Goal: Task Accomplishment & Management: Use online tool/utility

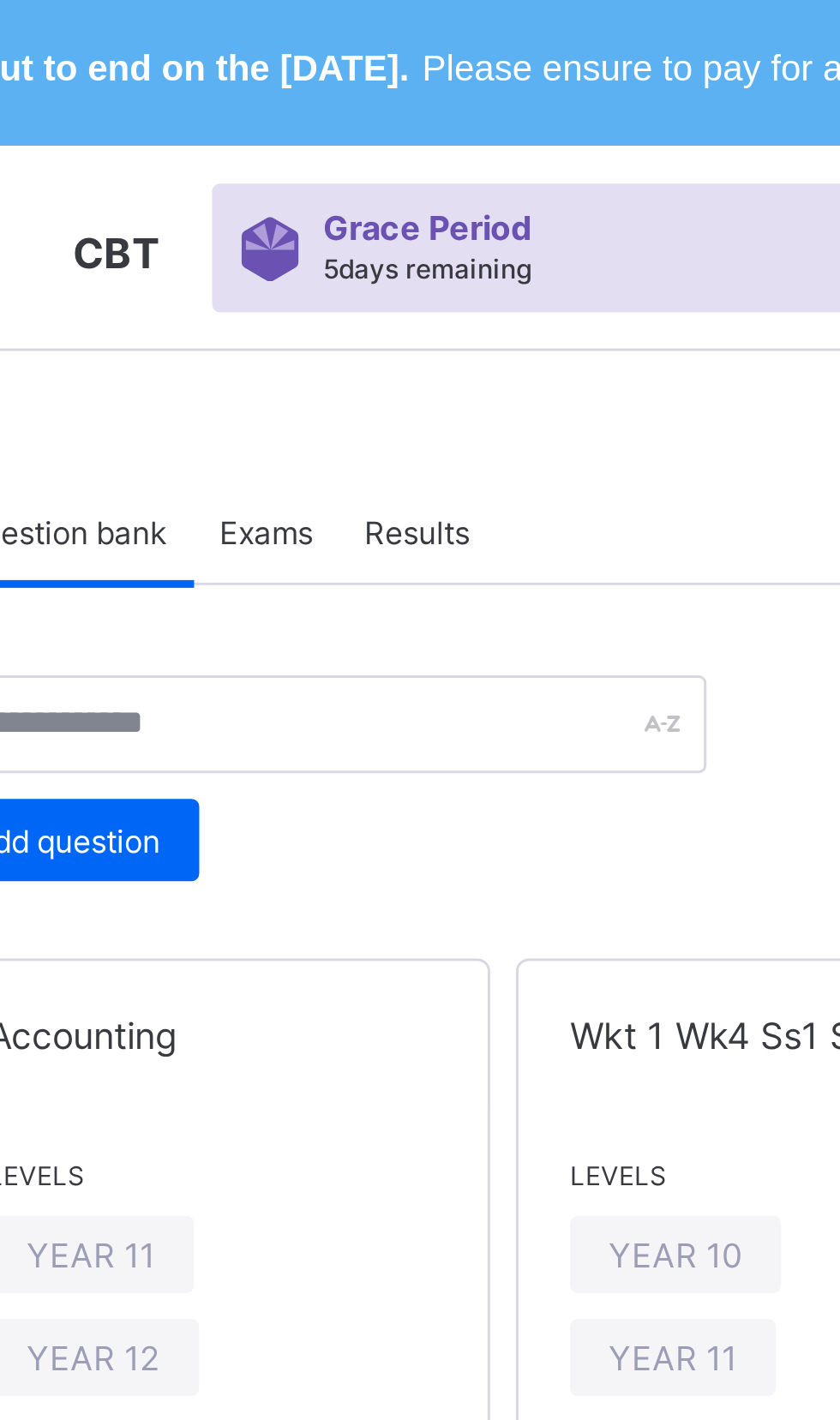
click at [405, 181] on span "Results" at bounding box center [397, 180] width 35 height 13
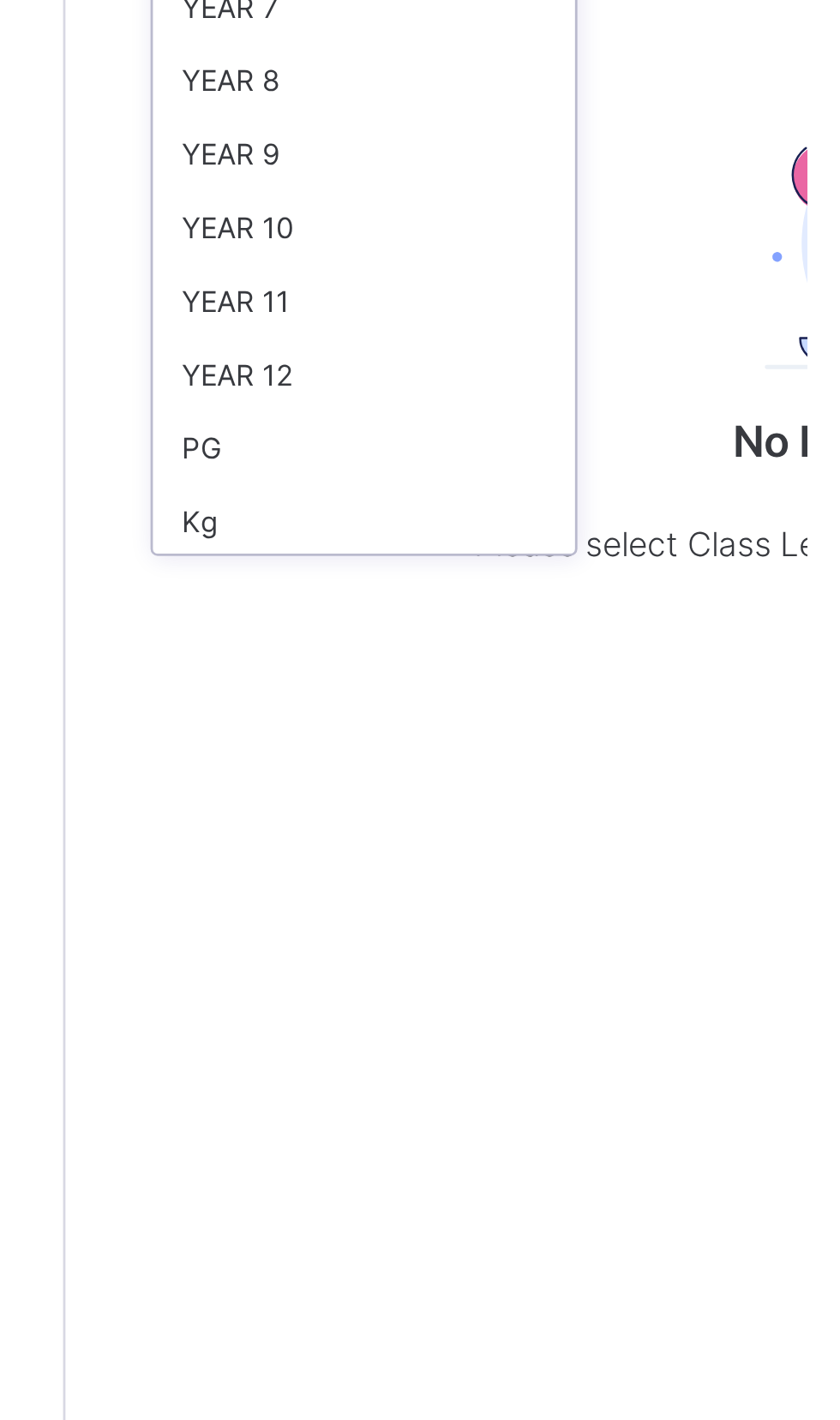
scroll to position [205, 0]
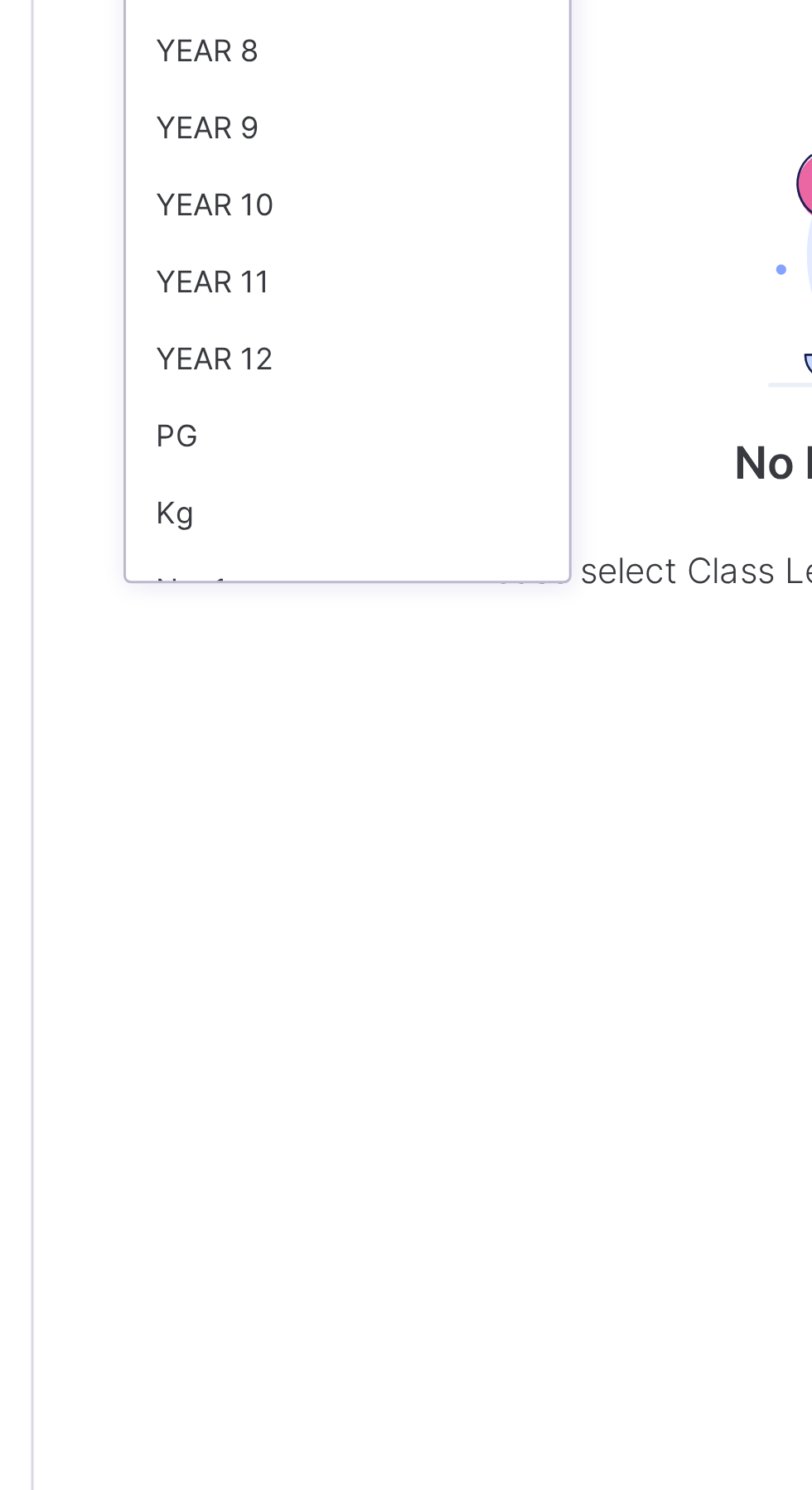
click at [245, 402] on div "YEAR 11" at bounding box center [303, 407] width 148 height 26
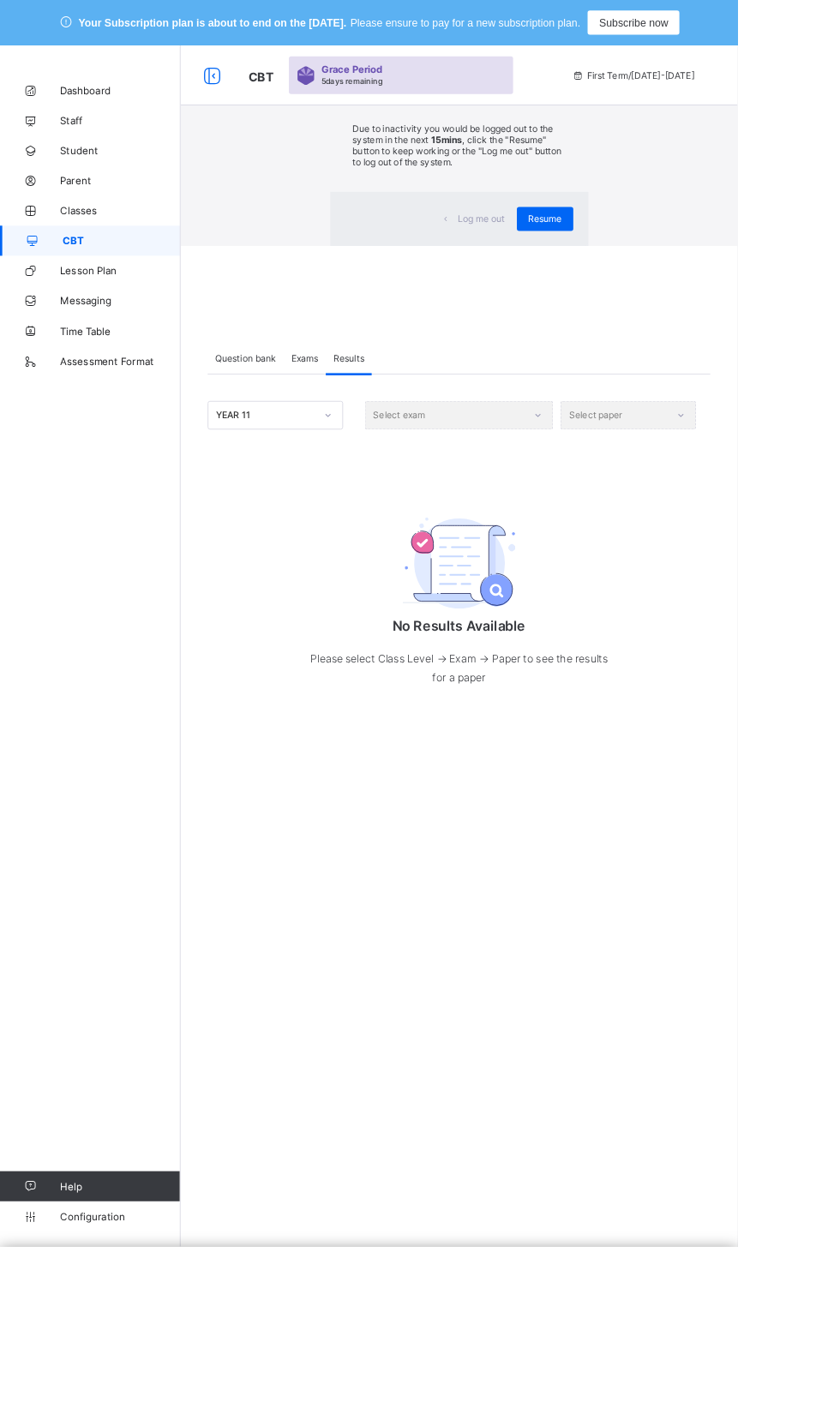
click at [601, 255] on span "Resume" at bounding box center [621, 249] width 38 height 13
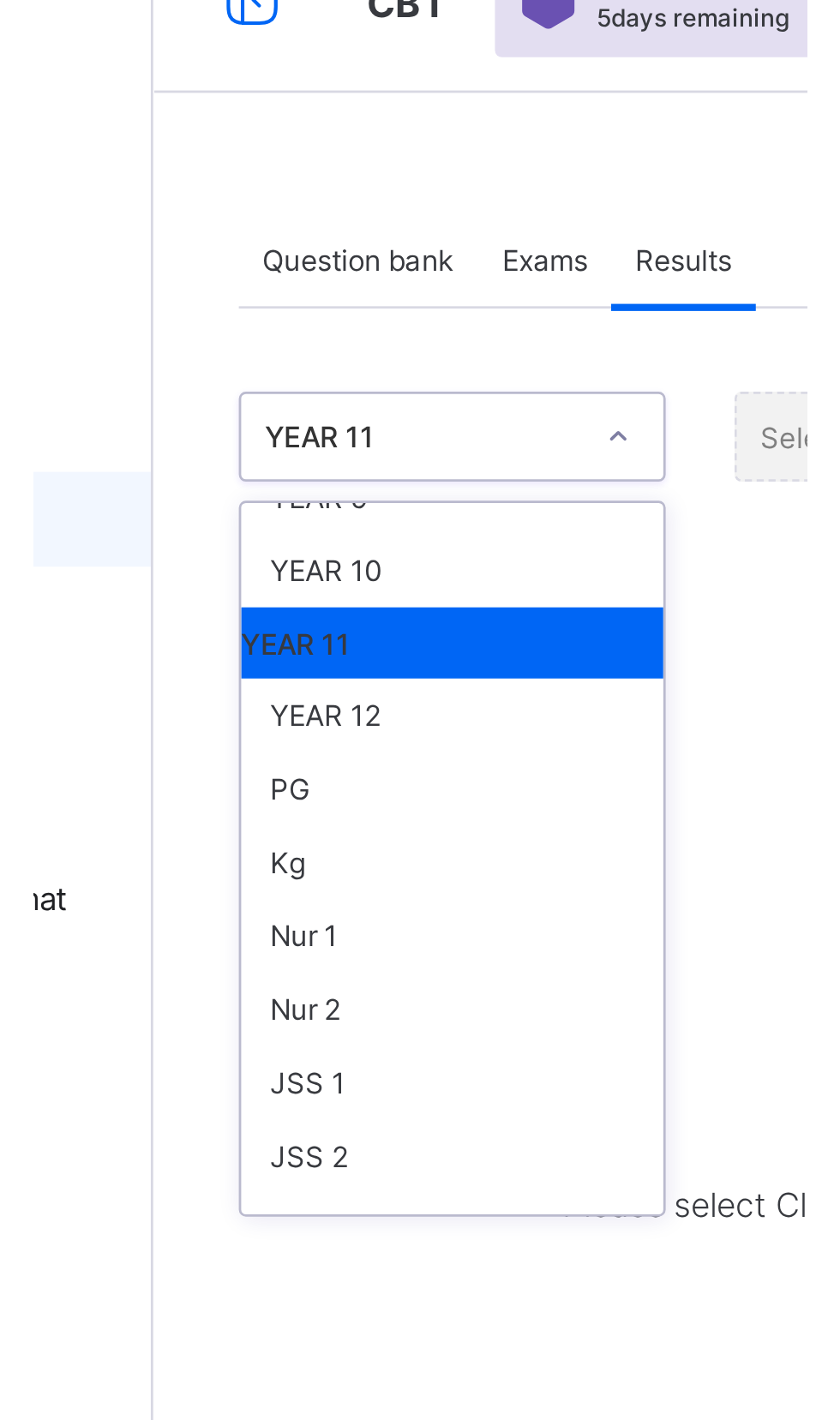
scroll to position [318, 0]
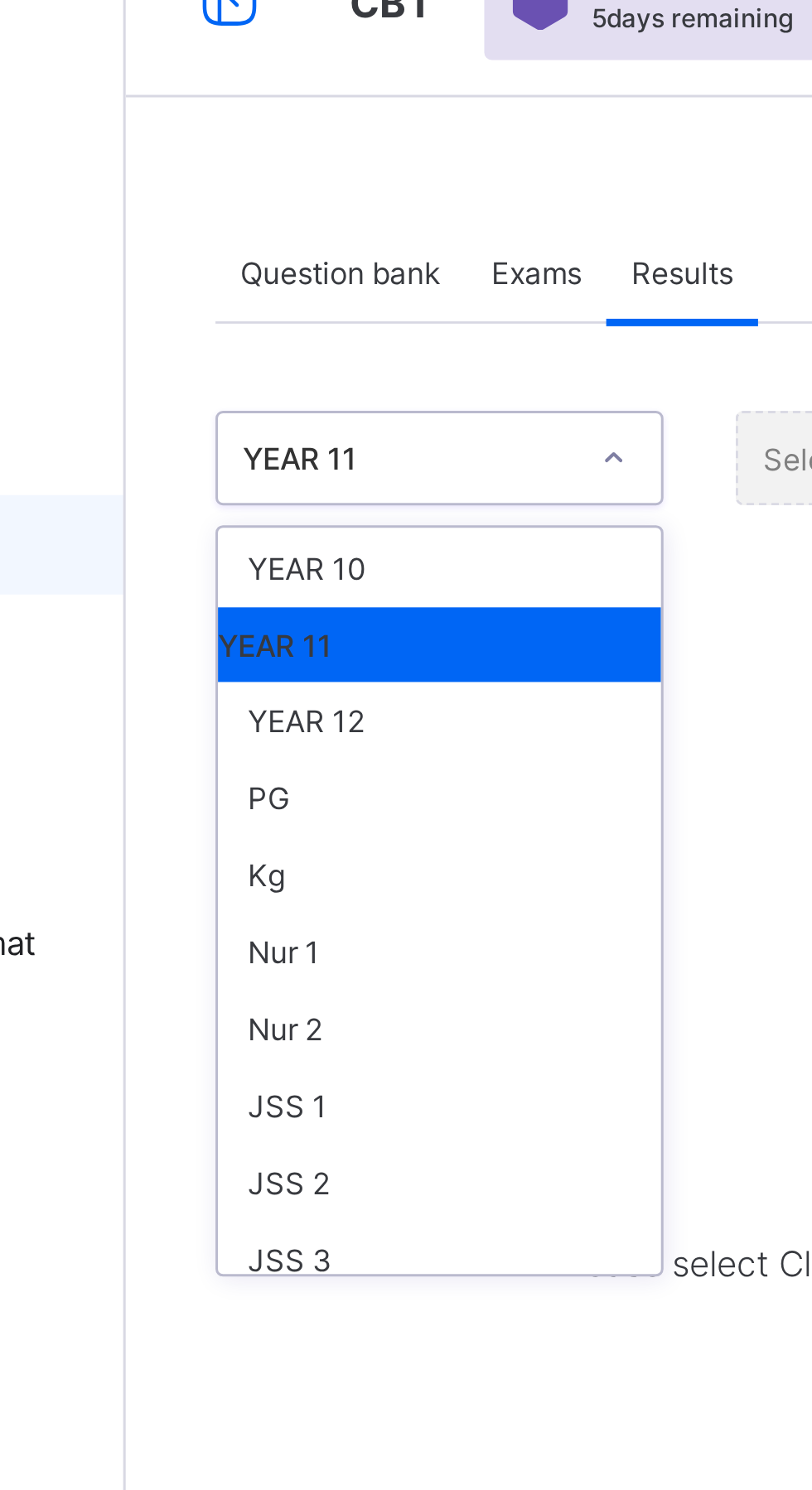
click at [310, 295] on div "YEAR 11" at bounding box center [303, 298] width 148 height 25
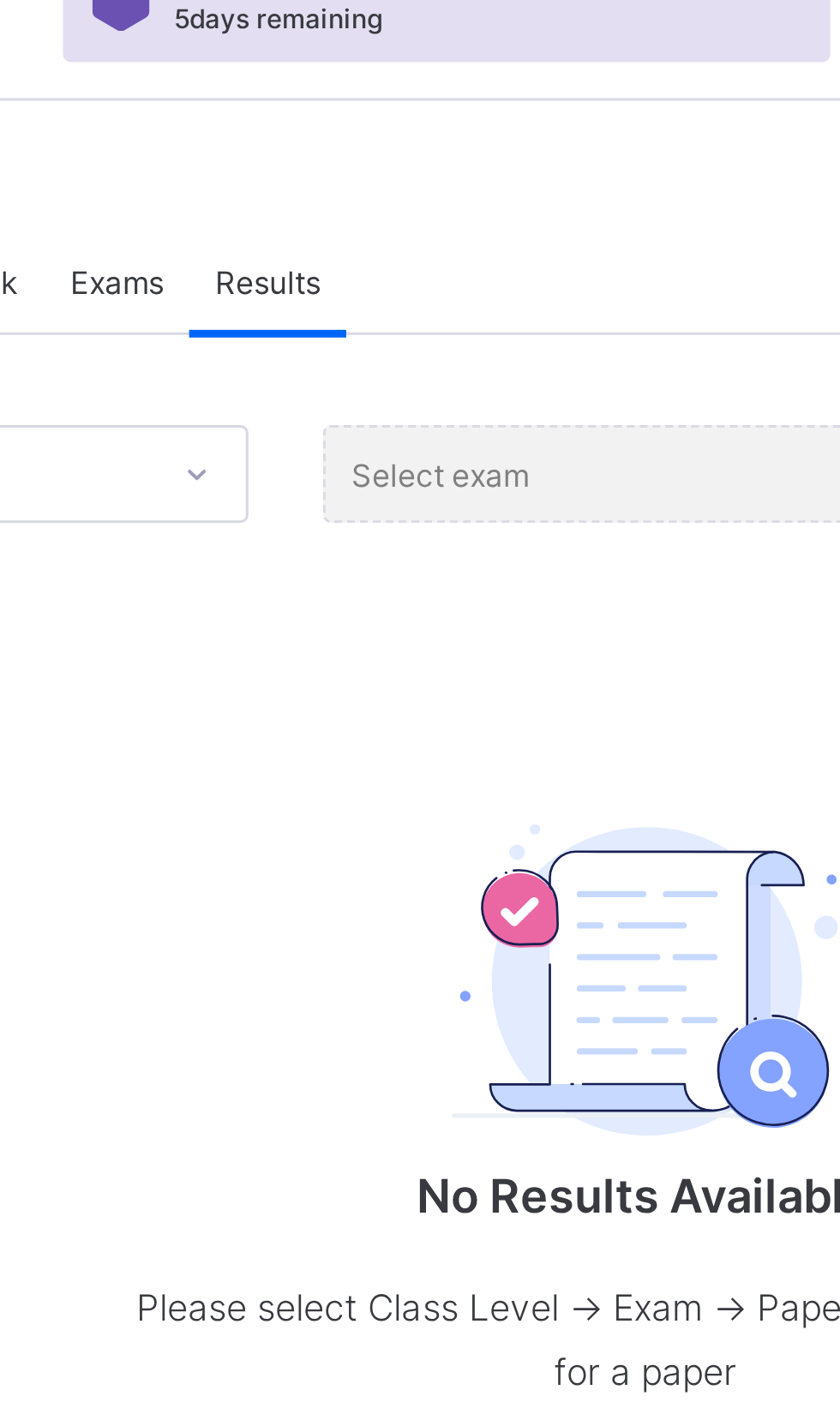
click at [538, 246] on div "Select exam" at bounding box center [523, 244] width 214 height 33
